Goal: Information Seeking & Learning: Find specific fact

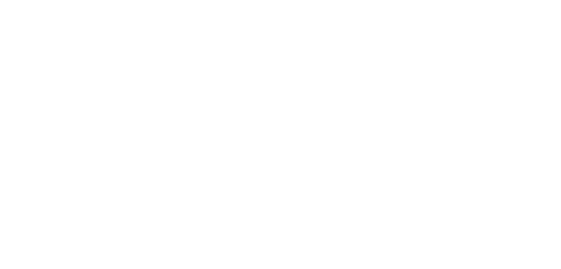
click at [376, 13] on div at bounding box center [280, 134] width 561 height 269
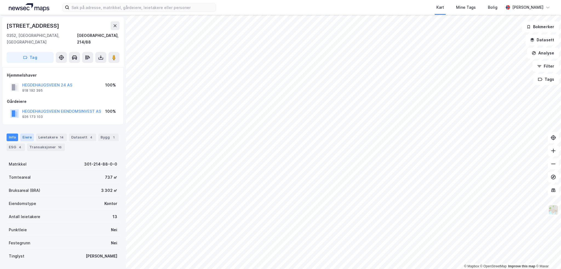
click at [23, 134] on div "Eiere" at bounding box center [27, 138] width 14 height 8
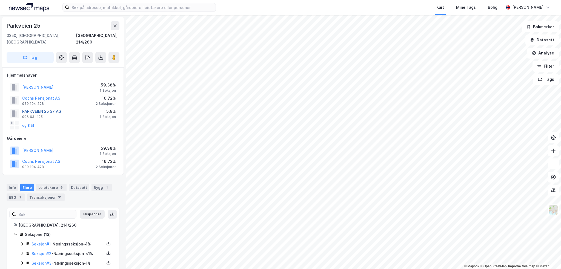
click at [0, 0] on button "PARKVEIEN 25 S7 AS" at bounding box center [0, 0] width 0 height 0
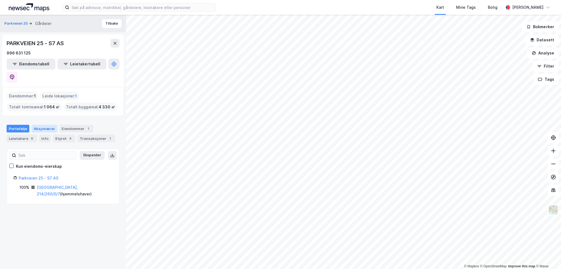
click at [48, 125] on div "Aksjonærer" at bounding box center [44, 129] width 26 height 8
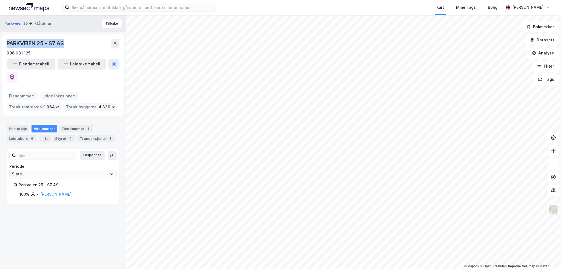
drag, startPoint x: 67, startPoint y: 44, endPoint x: 5, endPoint y: 40, distance: 61.4
click at [5, 40] on div "PARKVEIEN 25 - S7 AS 996 631 125 Eiendomstabell Leietakertabell" at bounding box center [63, 60] width 122 height 53
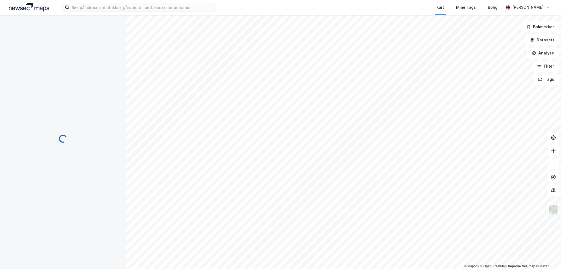
scroll to position [3, 0]
